Goal: Task Accomplishment & Management: Complete application form

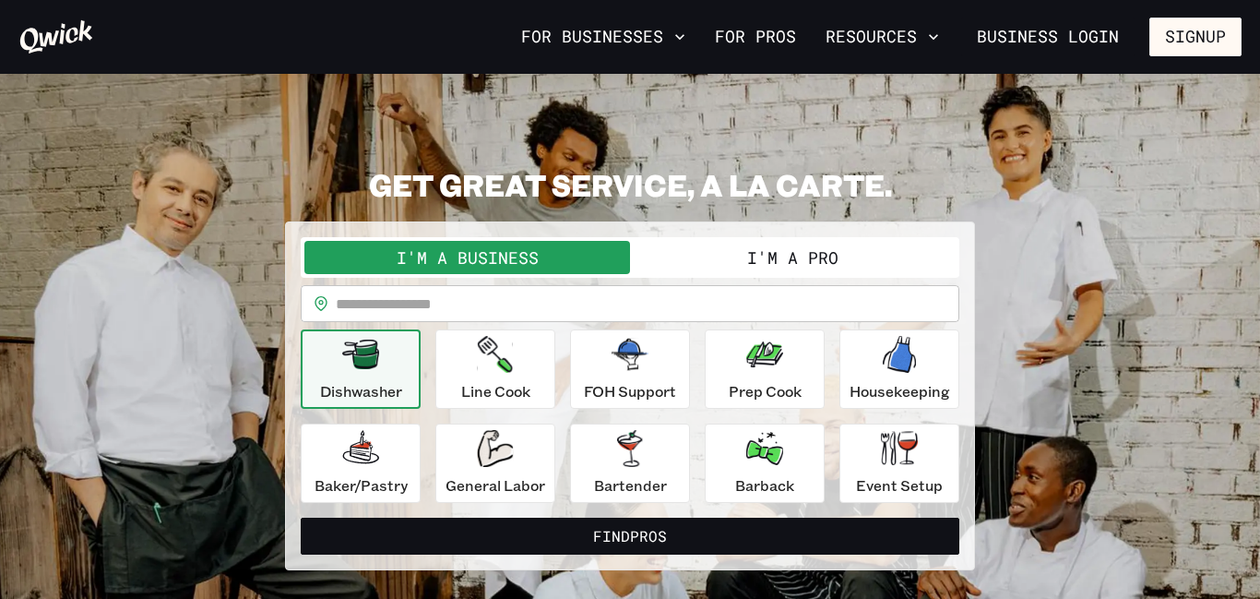
click at [823, 257] on button "I'm a Pro" at bounding box center [793, 257] width 326 height 33
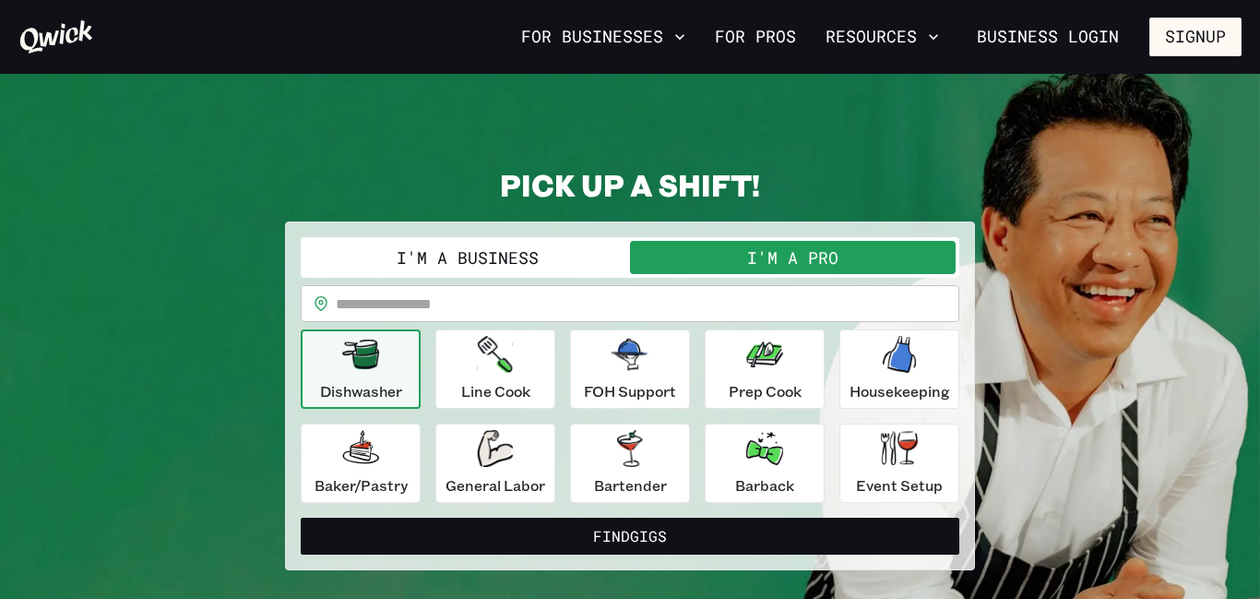
click at [692, 305] on input "text" at bounding box center [648, 303] width 624 height 37
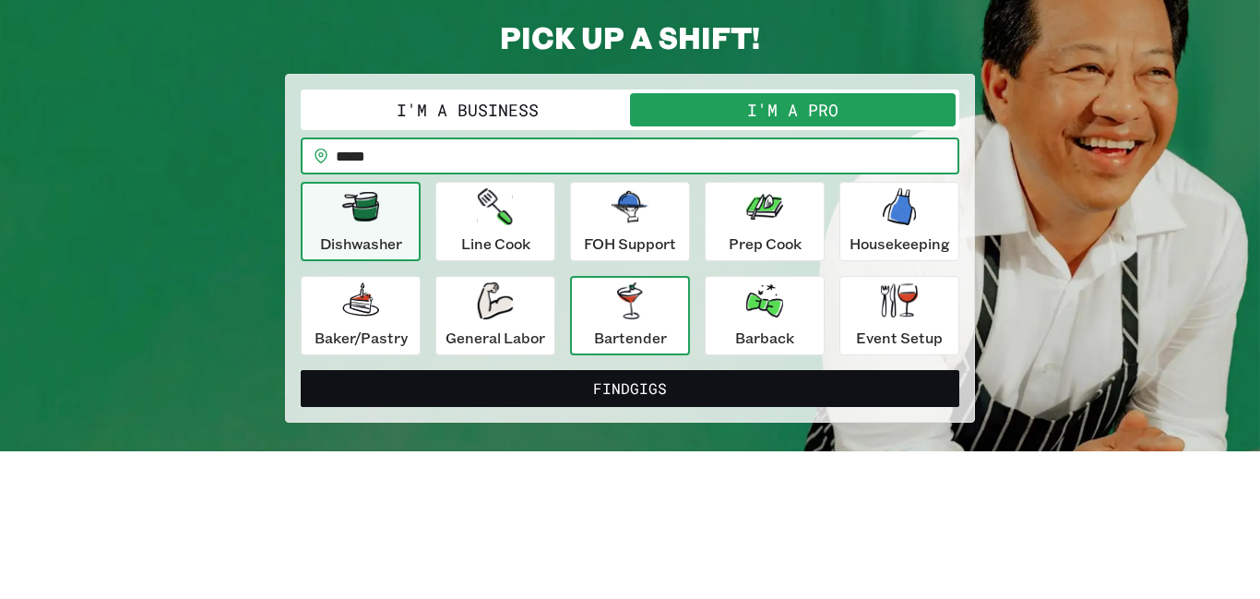
type input "*****"
click at [301, 518] on button "Find Gigs" at bounding box center [630, 536] width 659 height 37
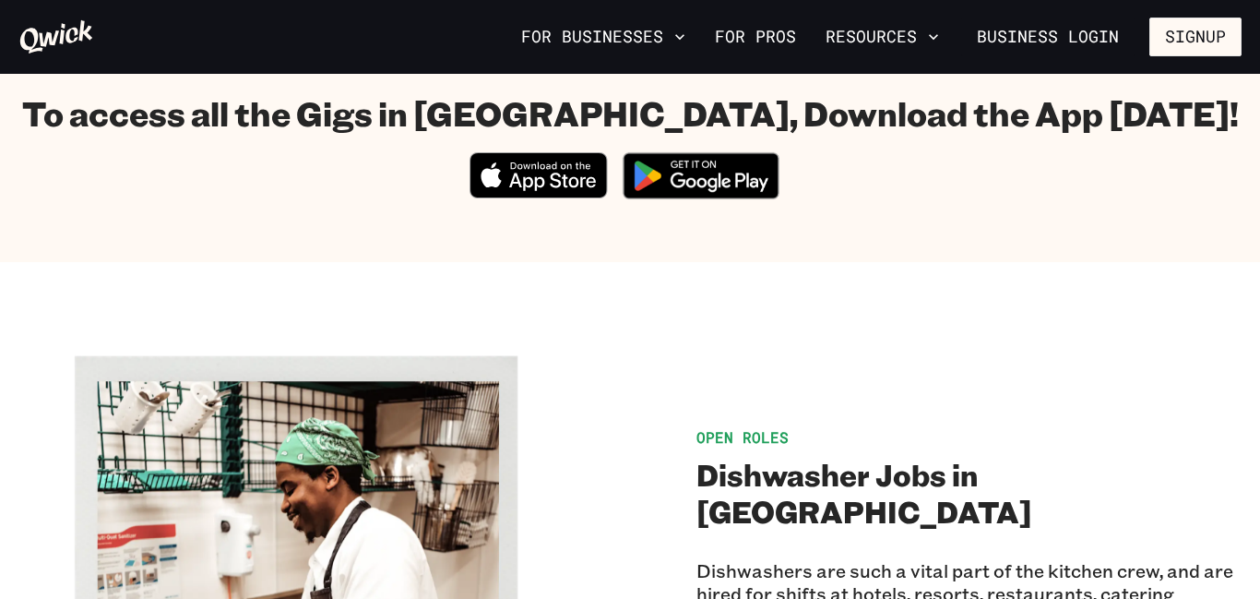
scroll to position [1133, 0]
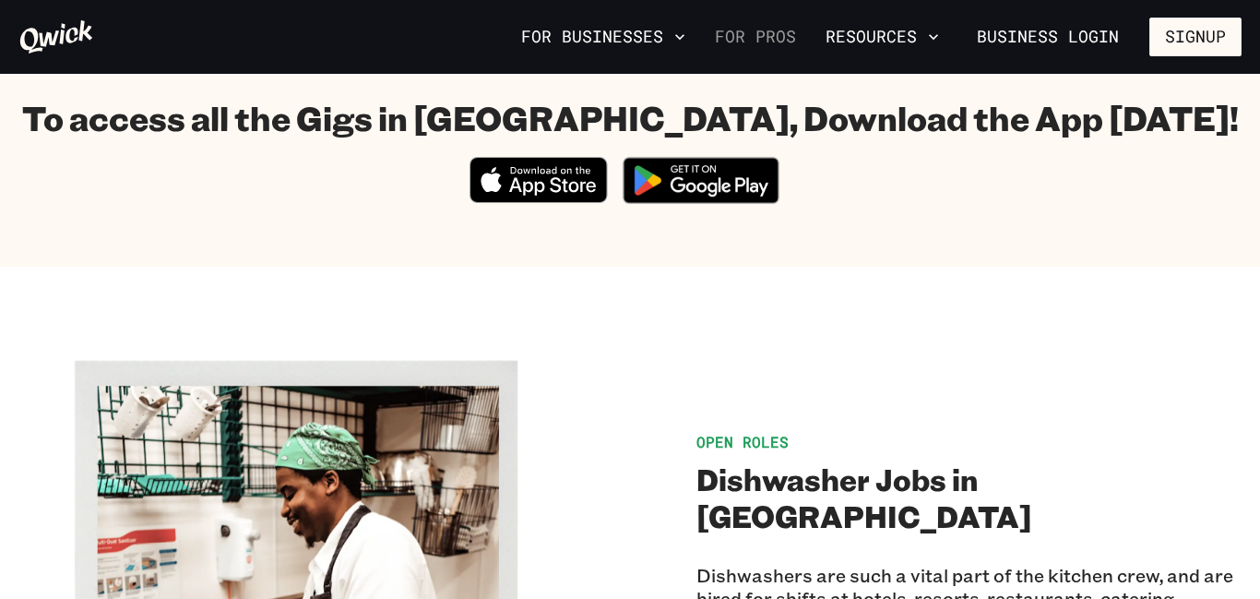
click at [756, 38] on link "For Pros" at bounding box center [756, 36] width 96 height 31
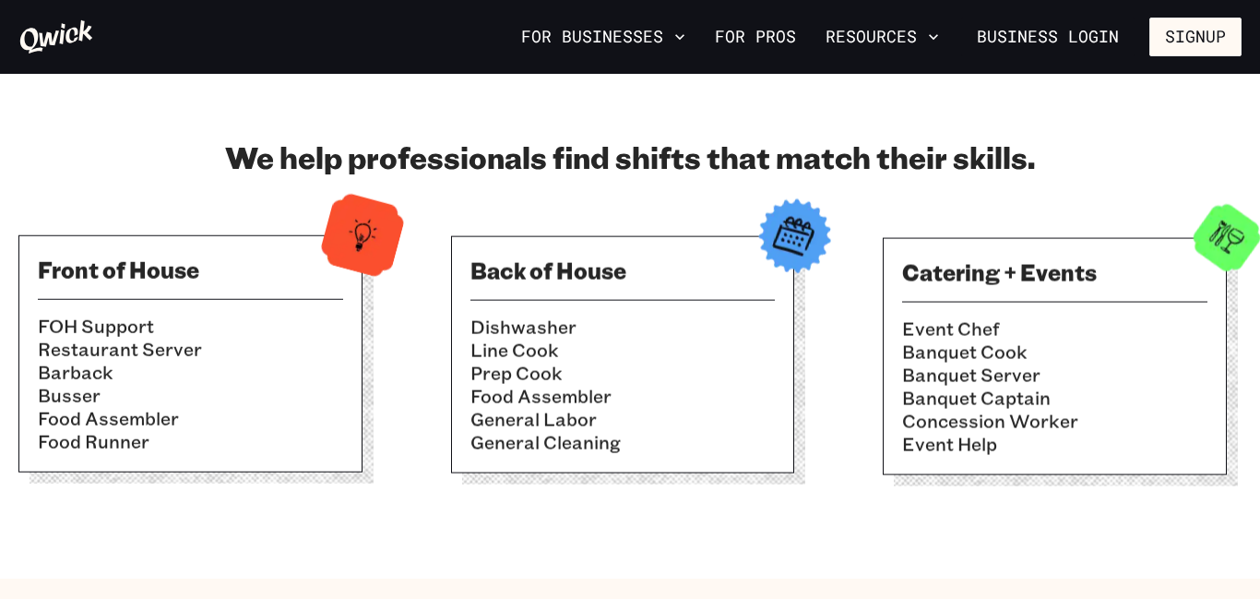
scroll to position [551, 0]
